Goal: Use online tool/utility: Utilize a website feature to perform a specific function

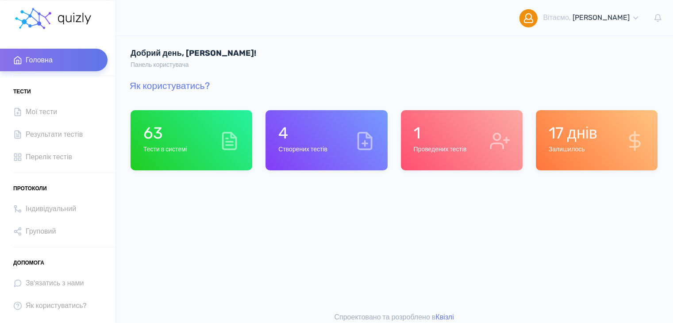
click at [221, 150] on icon at bounding box center [229, 141] width 20 height 20
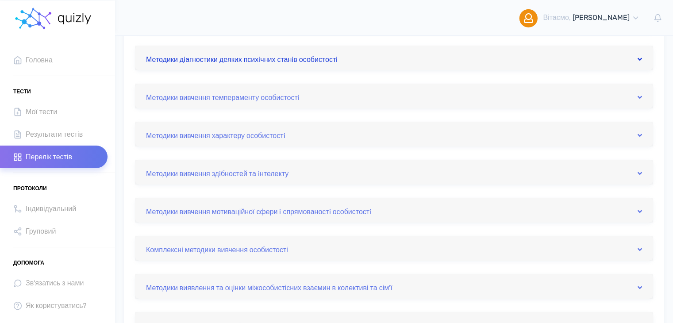
scroll to position [177, 0]
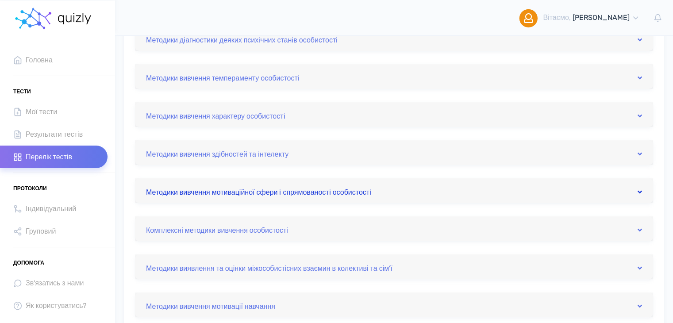
click at [405, 193] on link "Методики вивчення мотиваційної сфери i спрямованостi особистостi" at bounding box center [394, 191] width 496 height 14
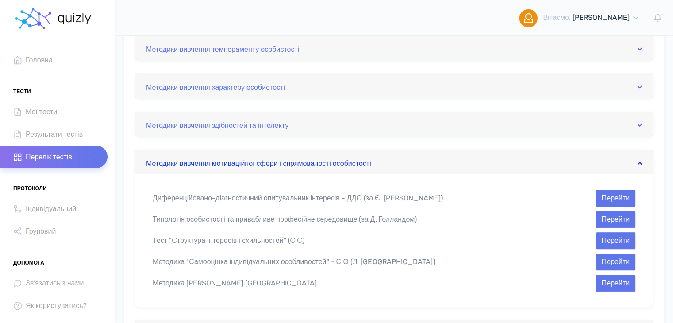
scroll to position [221, 0]
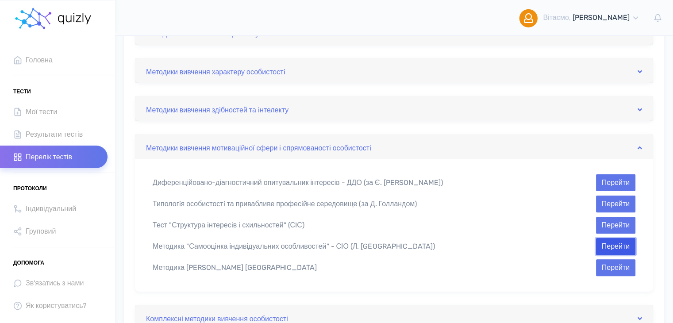
click at [617, 244] on button "Перейти" at bounding box center [615, 246] width 39 height 17
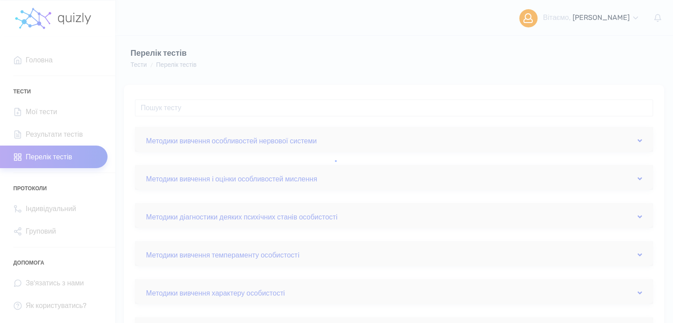
scroll to position [221, 0]
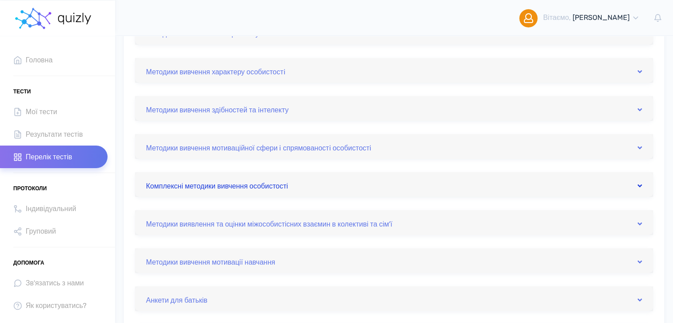
click at [323, 190] on link "Комплексні методики вивчення особистості" at bounding box center [394, 184] width 496 height 14
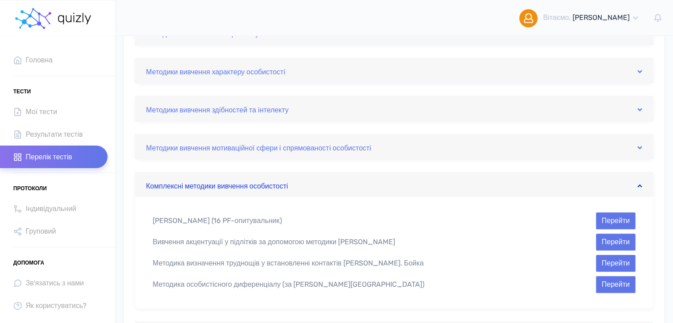
click at [323, 190] on link "Комплексні методики вивчення особистості" at bounding box center [394, 184] width 496 height 14
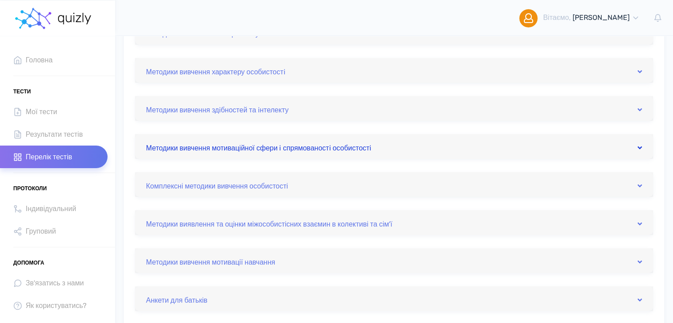
click at [402, 148] on link "Методики вивчення мотиваційної сфери i спрямованостi особистостi" at bounding box center [394, 146] width 496 height 14
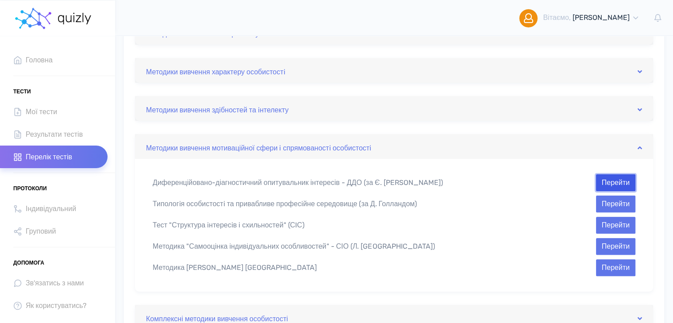
click at [609, 181] on button "Перейти" at bounding box center [615, 182] width 39 height 17
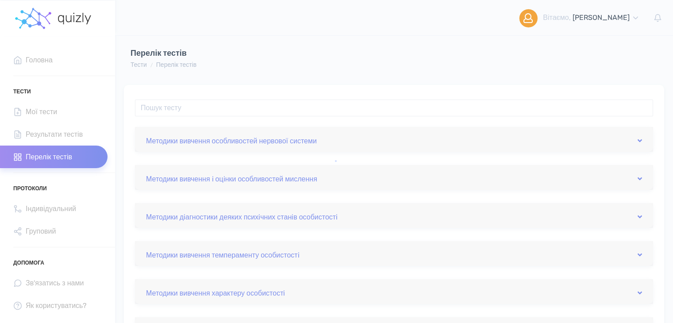
scroll to position [221, 0]
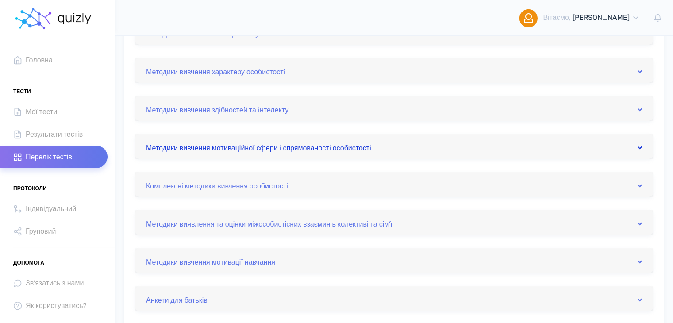
click at [437, 142] on link "Методики вивчення мотиваційної сфери i спрямованостi особистостi" at bounding box center [394, 146] width 496 height 14
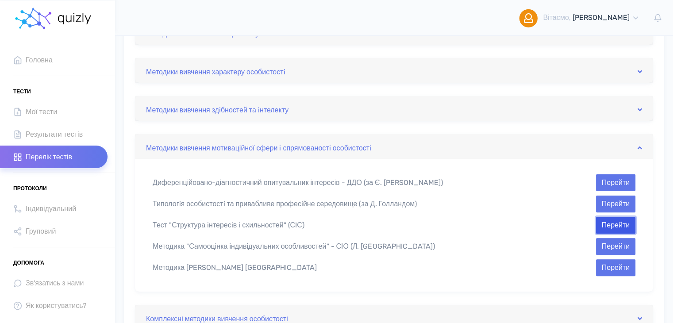
click at [623, 229] on button "Перейти" at bounding box center [615, 225] width 39 height 17
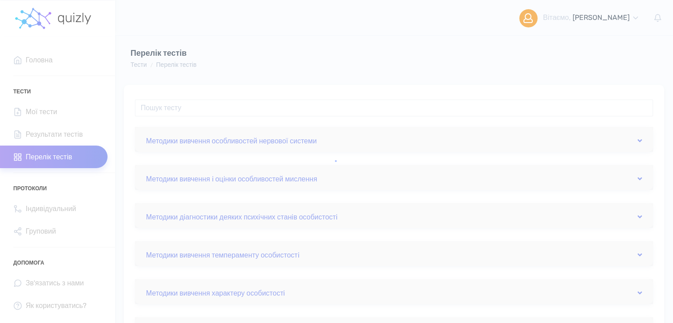
scroll to position [221, 0]
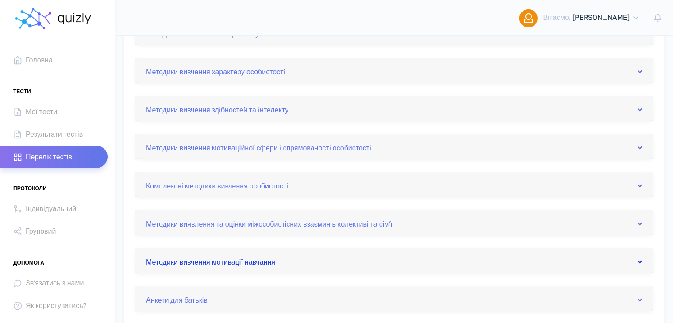
click at [368, 260] on link "Методики вивчення мотивації навчання" at bounding box center [394, 261] width 496 height 14
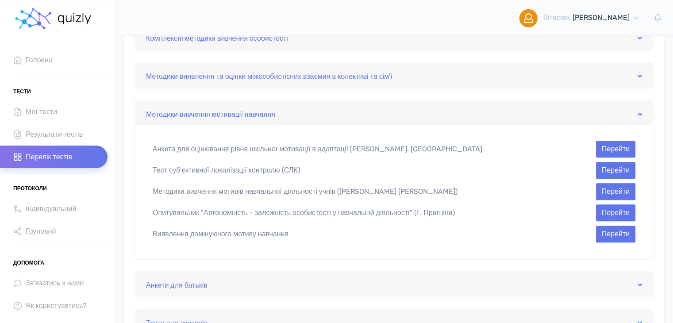
scroll to position [354, 0]
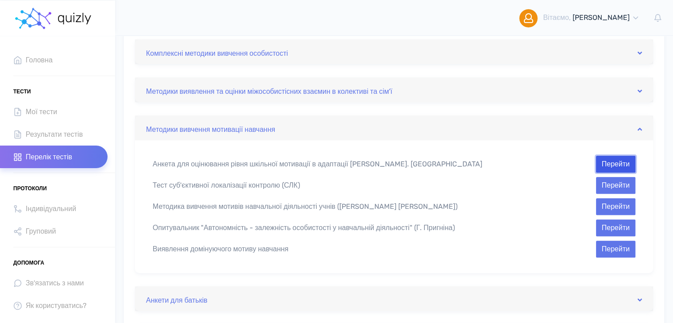
click at [607, 165] on button "Перейти" at bounding box center [615, 164] width 39 height 17
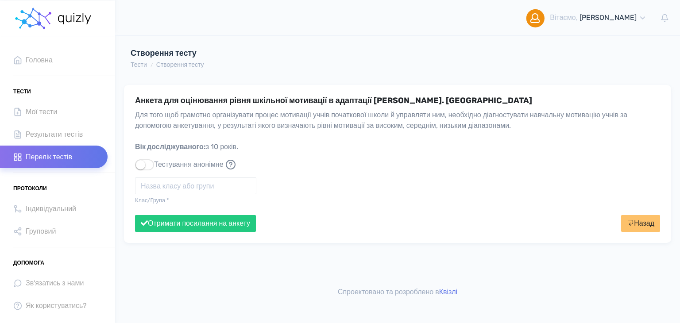
drag, startPoint x: 320, startPoint y: 142, endPoint x: 289, endPoint y: 150, distance: 33.0
click at [289, 150] on div "Для того щоб грамотно організувати процес мотивації учнів початкової школи й уп…" at bounding box center [397, 135] width 525 height 50
click at [203, 188] on input "text" at bounding box center [195, 185] width 121 height 17
click at [203, 188] on input "5" at bounding box center [195, 185] width 121 height 17
type input "5 клас"
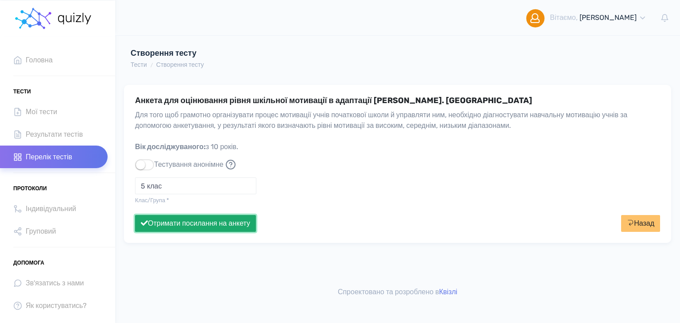
click at [225, 225] on button "Отримати посилання на анкету" at bounding box center [195, 223] width 121 height 17
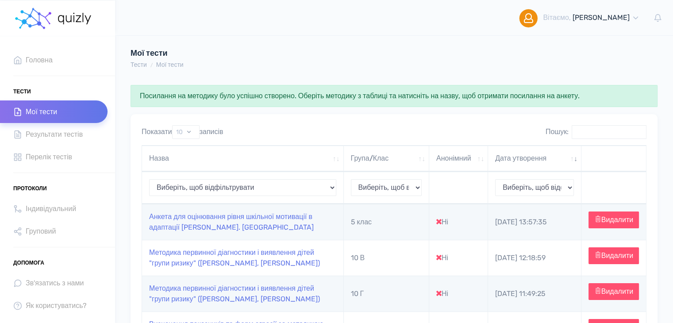
click at [205, 223] on td "Анкета для оцінювання рівня шкільної мотивації в адаптації [PERSON_NAME]. [GEOG…" at bounding box center [243, 222] width 202 height 36
click at [207, 231] on link "Анкета для оцінювання рівня шкільної мотивації в адаптації [PERSON_NAME]. [GEOG…" at bounding box center [231, 221] width 165 height 19
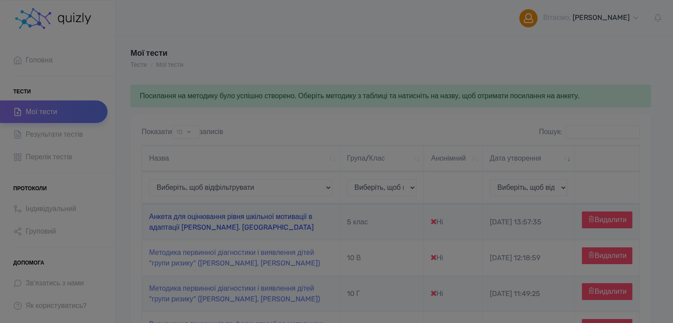
type input "https://quizly.com.ua/quiz/73O5NYj8PEmBc"
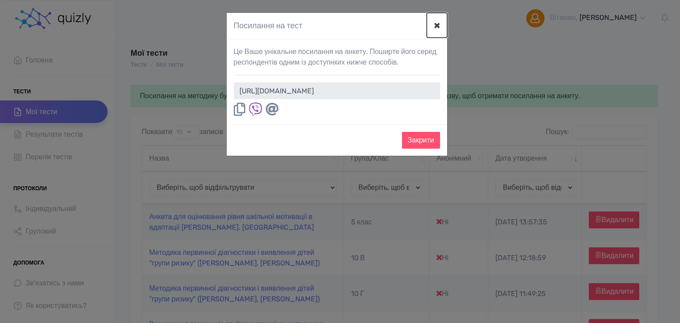
click at [435, 26] on button "×" at bounding box center [437, 25] width 20 height 25
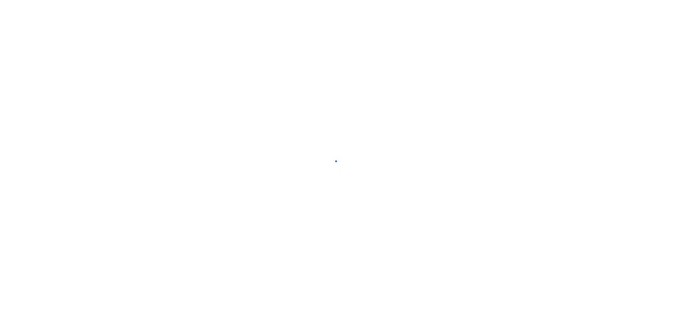
scroll to position [324, 0]
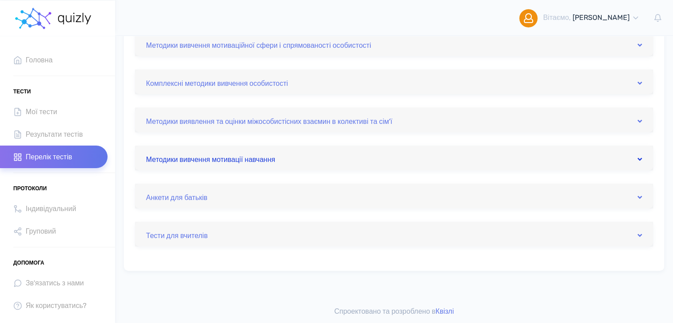
click at [523, 153] on link "Методики вивчення мотивації навчання" at bounding box center [394, 158] width 496 height 14
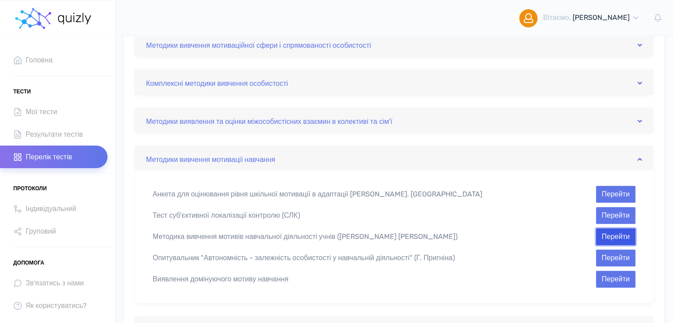
click at [607, 234] on button "Перейти" at bounding box center [615, 236] width 39 height 17
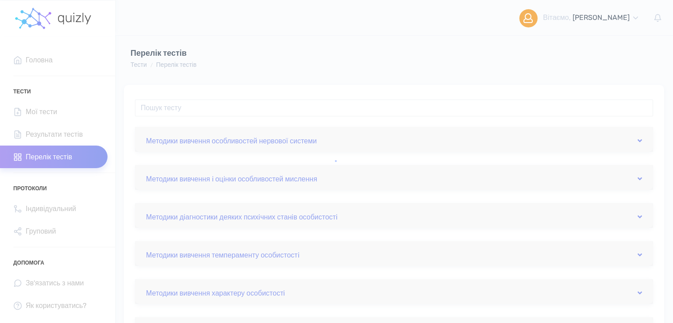
scroll to position [324, 0]
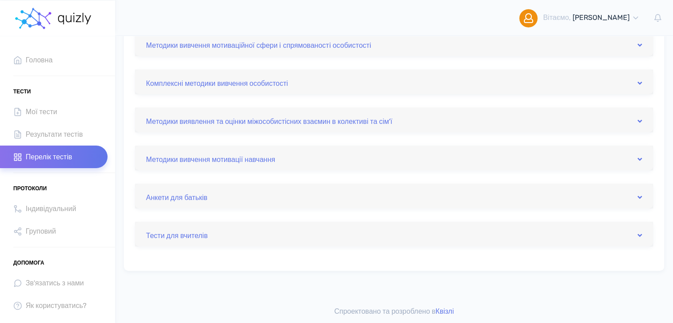
click at [395, 167] on div "Методики вивчення мотивації навчання" at bounding box center [394, 158] width 518 height 25
click at [395, 159] on link "Методики вивчення мотивації навчання" at bounding box center [394, 158] width 496 height 14
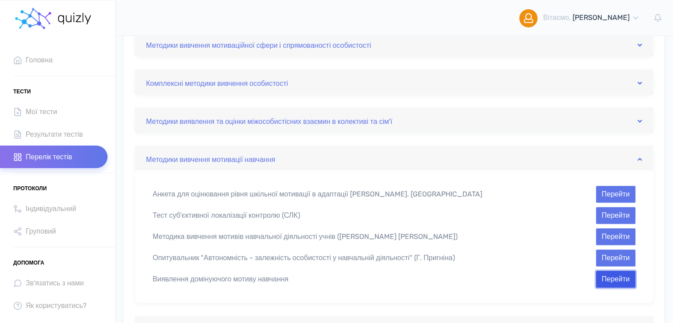
click at [622, 276] on button "Перейти" at bounding box center [615, 279] width 39 height 17
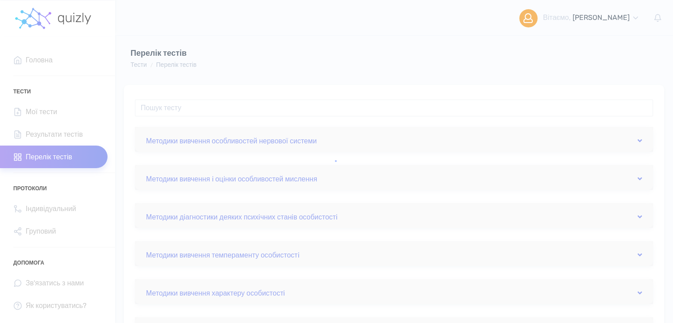
scroll to position [324, 0]
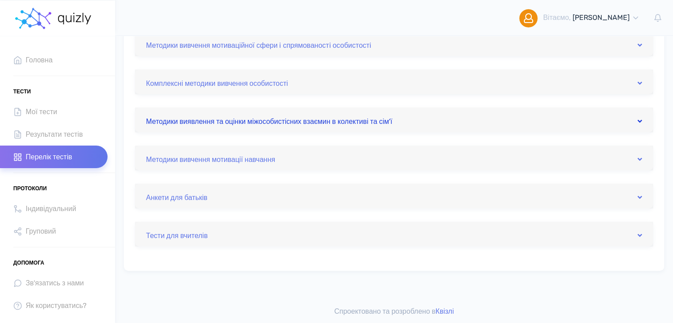
click at [444, 122] on link "Методики виявлення та оцінки міжособистісних взаємин в колективі та сім'ї" at bounding box center [394, 120] width 496 height 14
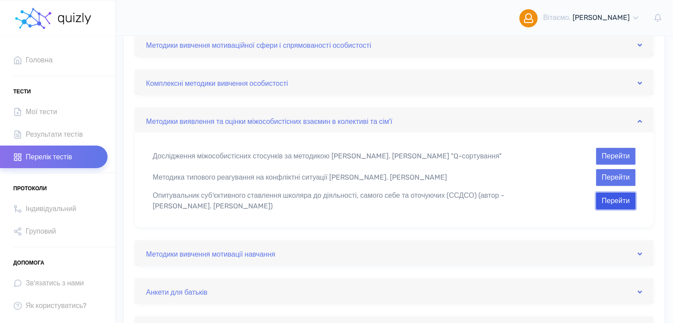
click at [608, 199] on button "Перейти" at bounding box center [615, 200] width 39 height 17
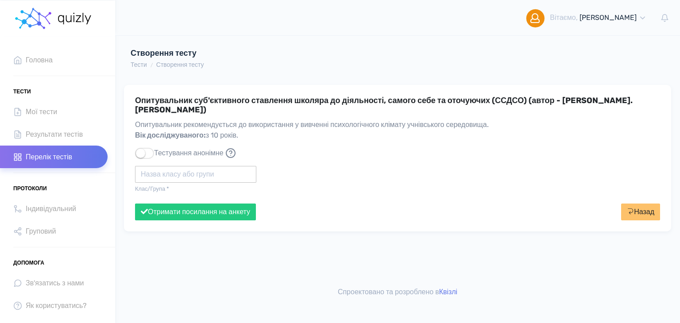
click at [184, 166] on input "text" at bounding box center [195, 174] width 121 height 17
click at [189, 181] on div "5 клас" at bounding box center [195, 180] width 121 height 14
type input "5 клас"
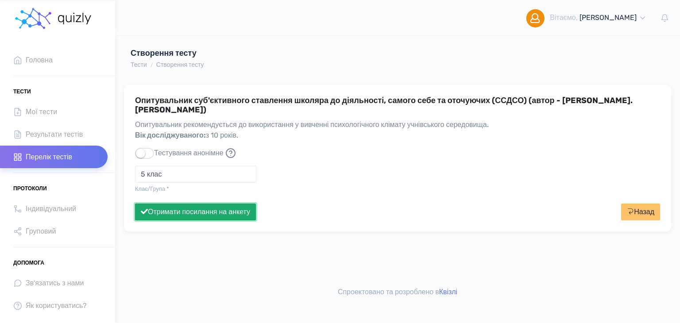
click at [201, 206] on button "Отримати посилання на анкету" at bounding box center [195, 212] width 121 height 17
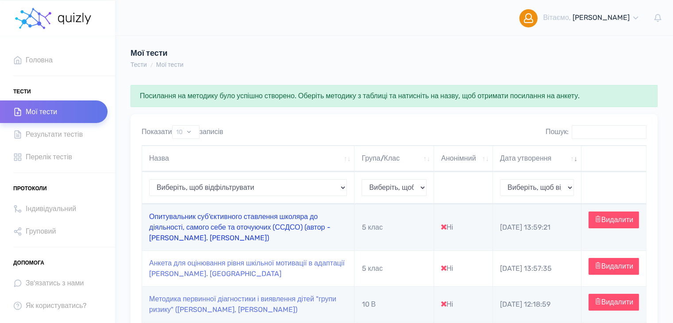
click at [183, 227] on link "Опитувальник суб'єктивного ставлення школяра до діяльності, самого себе та оточ…" at bounding box center [239, 227] width 181 height 30
type input "[URL][DOMAIN_NAME]"
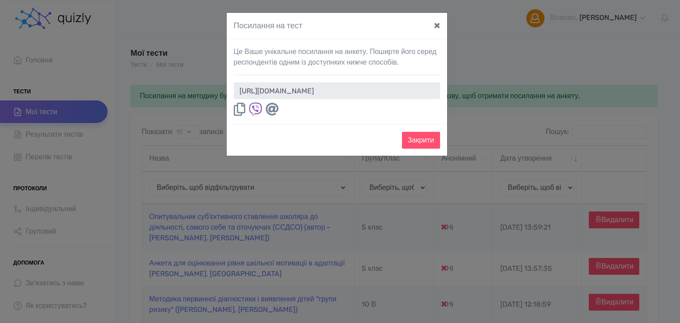
click at [242, 109] on icon at bounding box center [240, 109] width 12 height 13
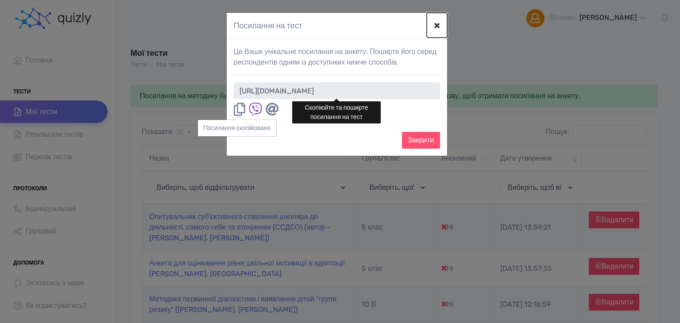
click at [437, 26] on button "×" at bounding box center [437, 25] width 20 height 25
